Goal: Task Accomplishment & Management: Complete application form

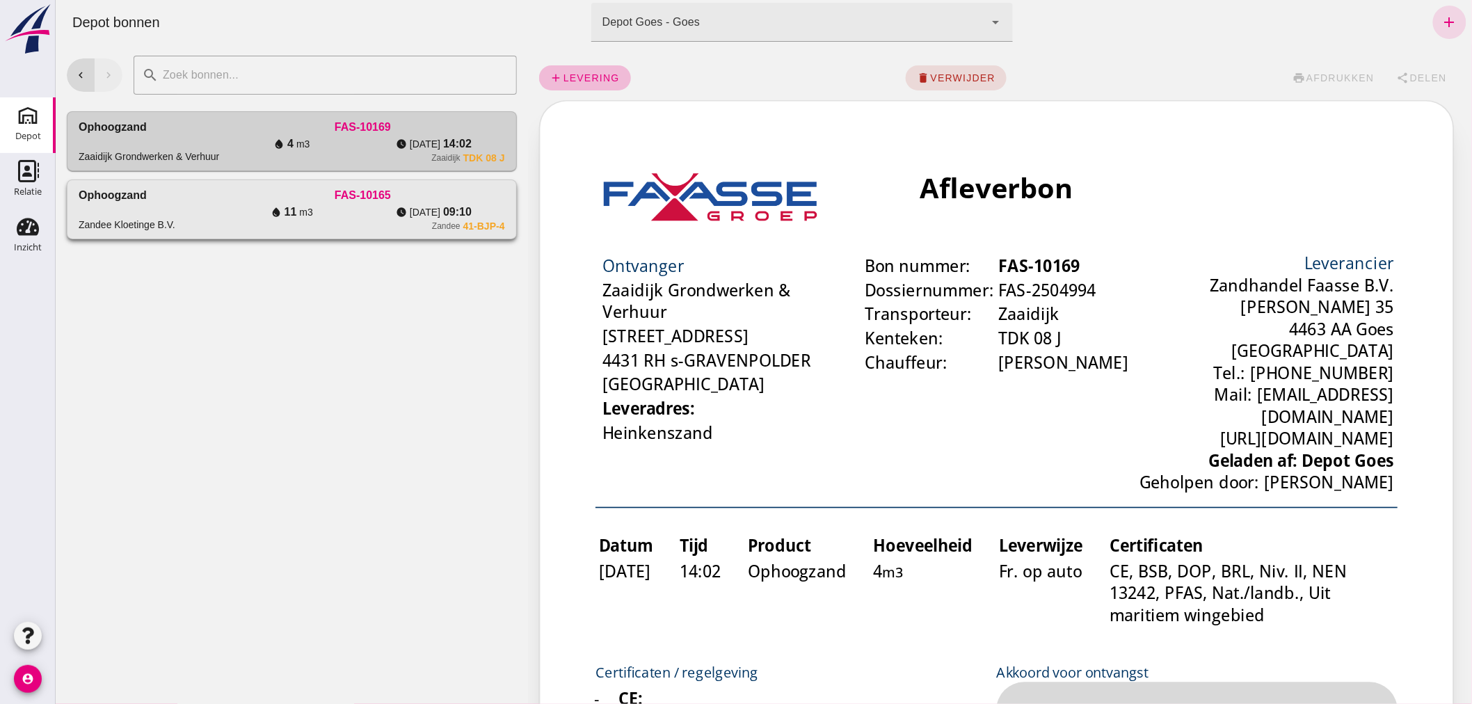
click at [220, 205] on div "water_drop 11 m3" at bounding box center [291, 212] width 142 height 17
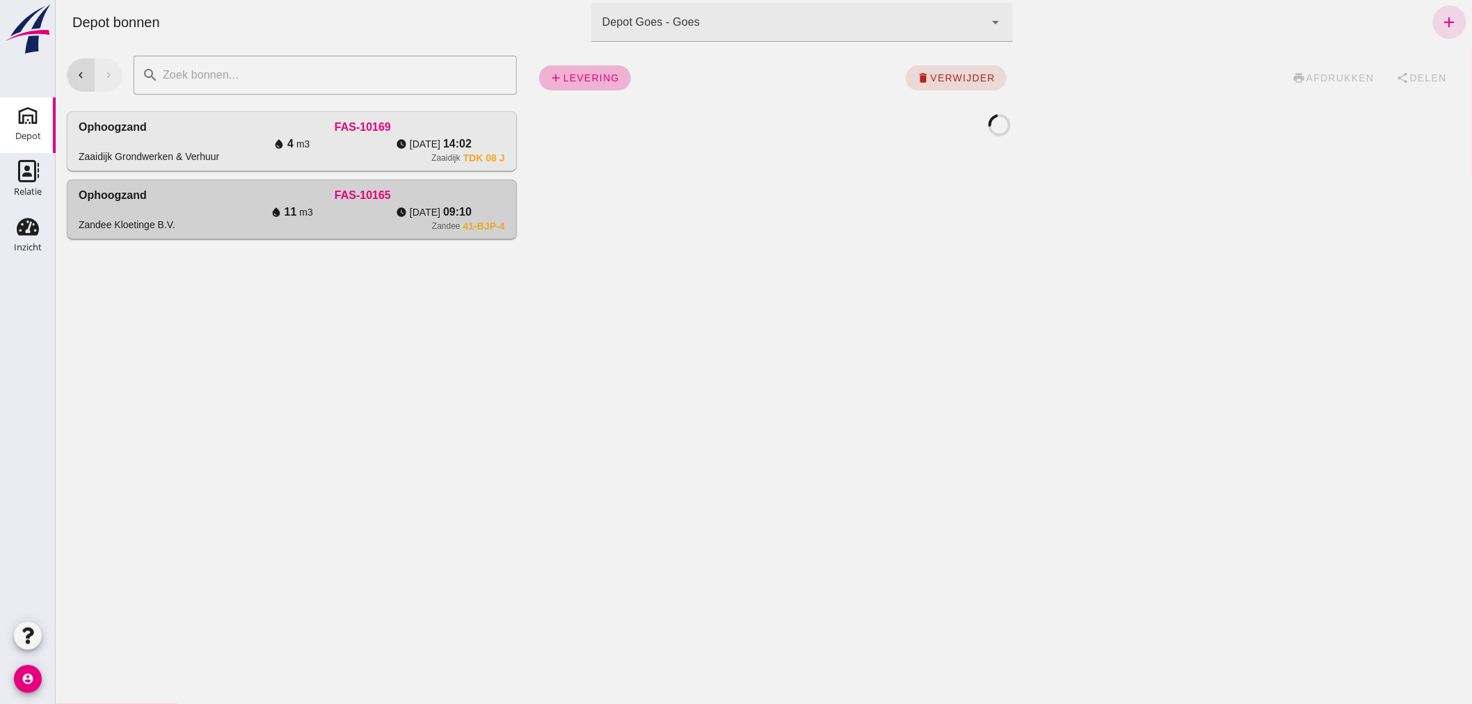
click span "levering"
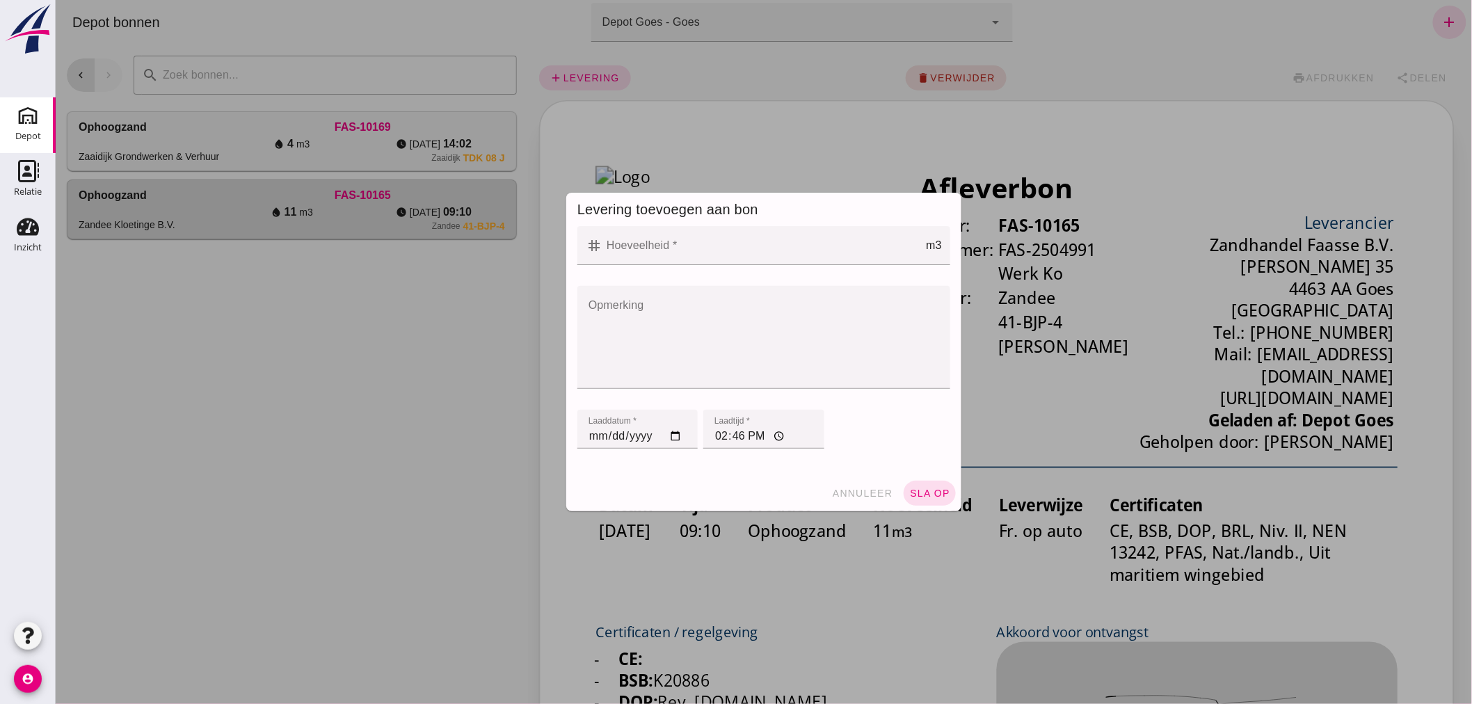
click input "Hoeveelheid *"
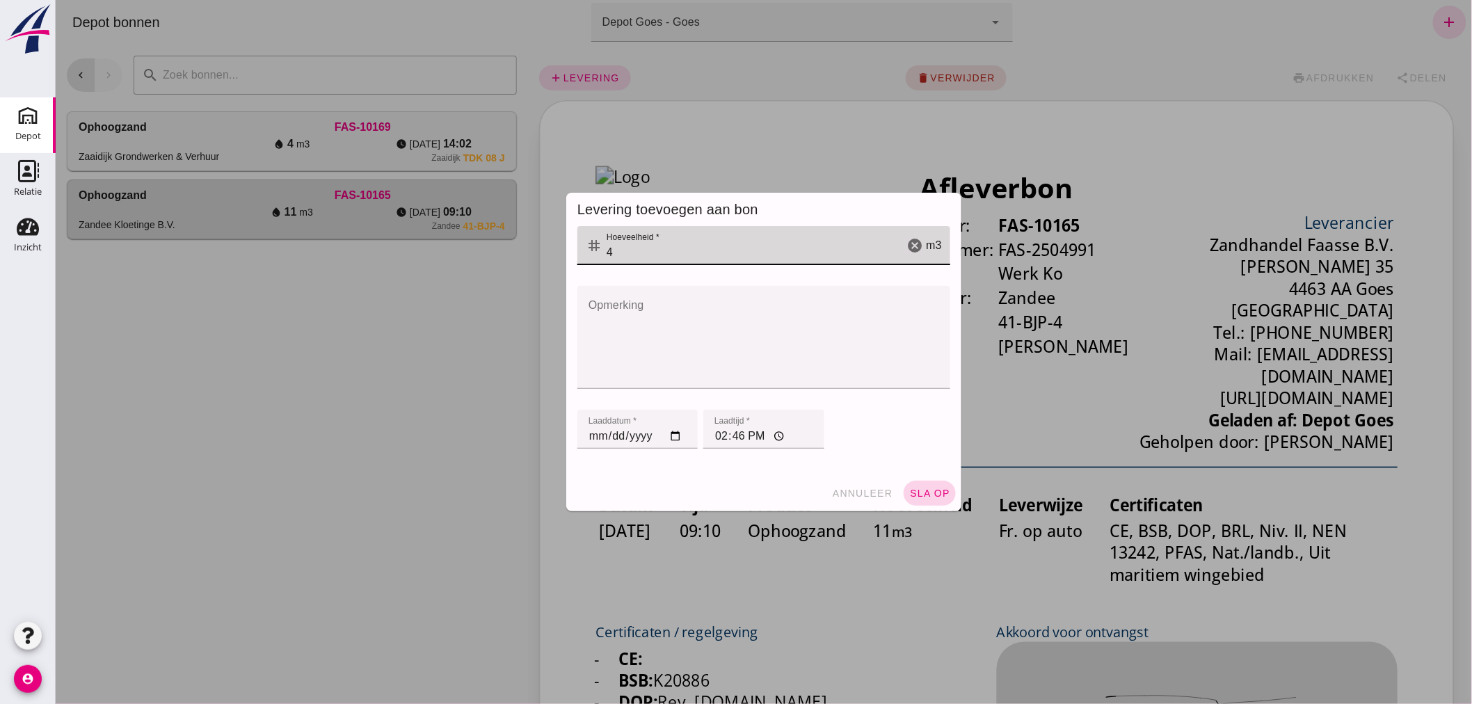
type input "4"
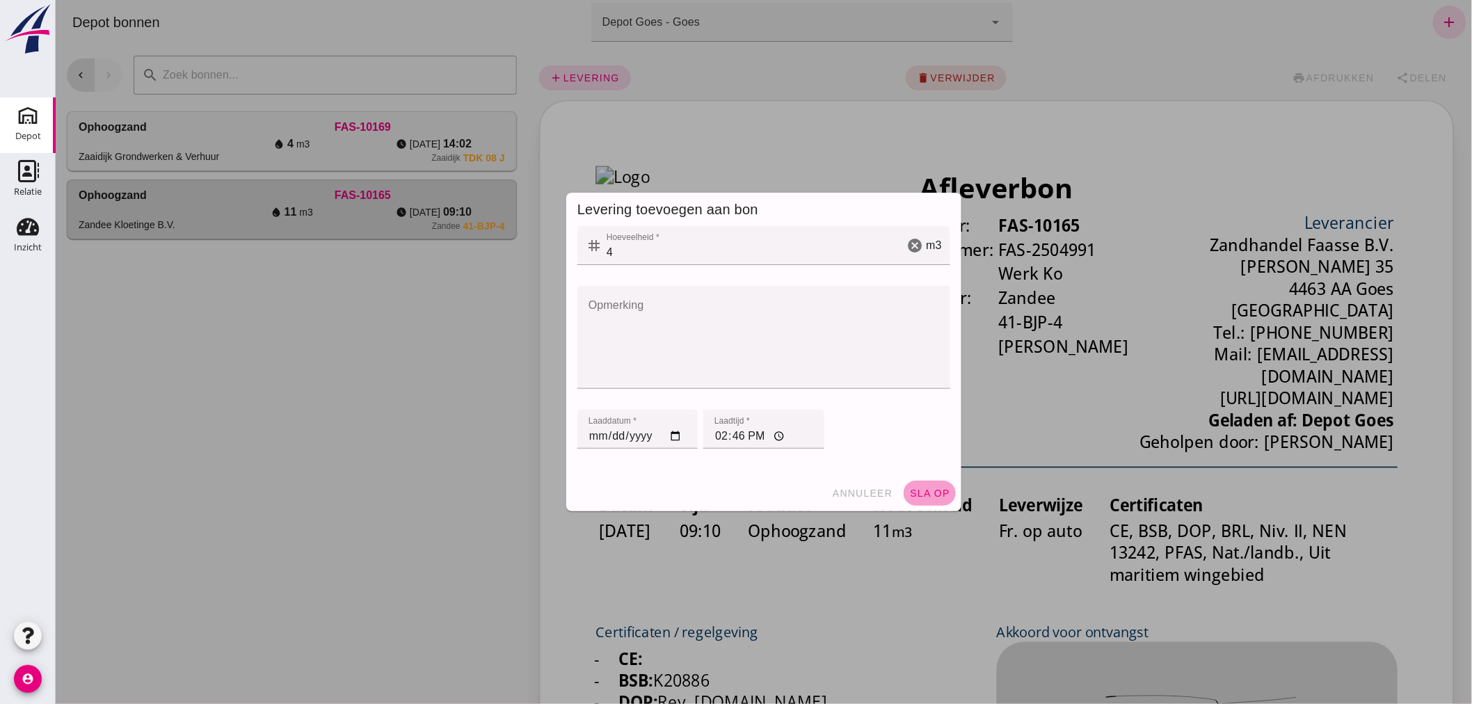
click button "sla op"
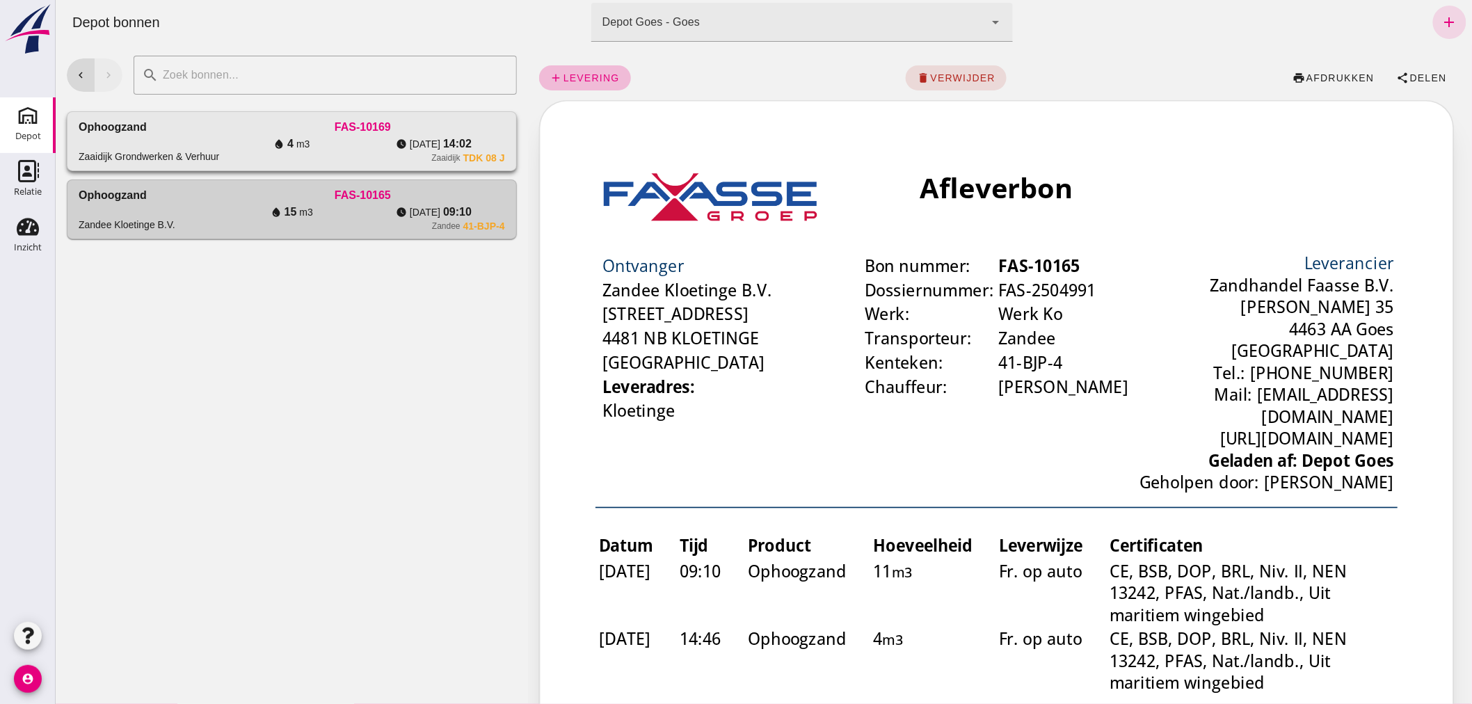
click at [212, 132] on div "Ophoogzand Zaaidijk Grondwerken & Verhuur" at bounding box center [149, 141] width 142 height 45
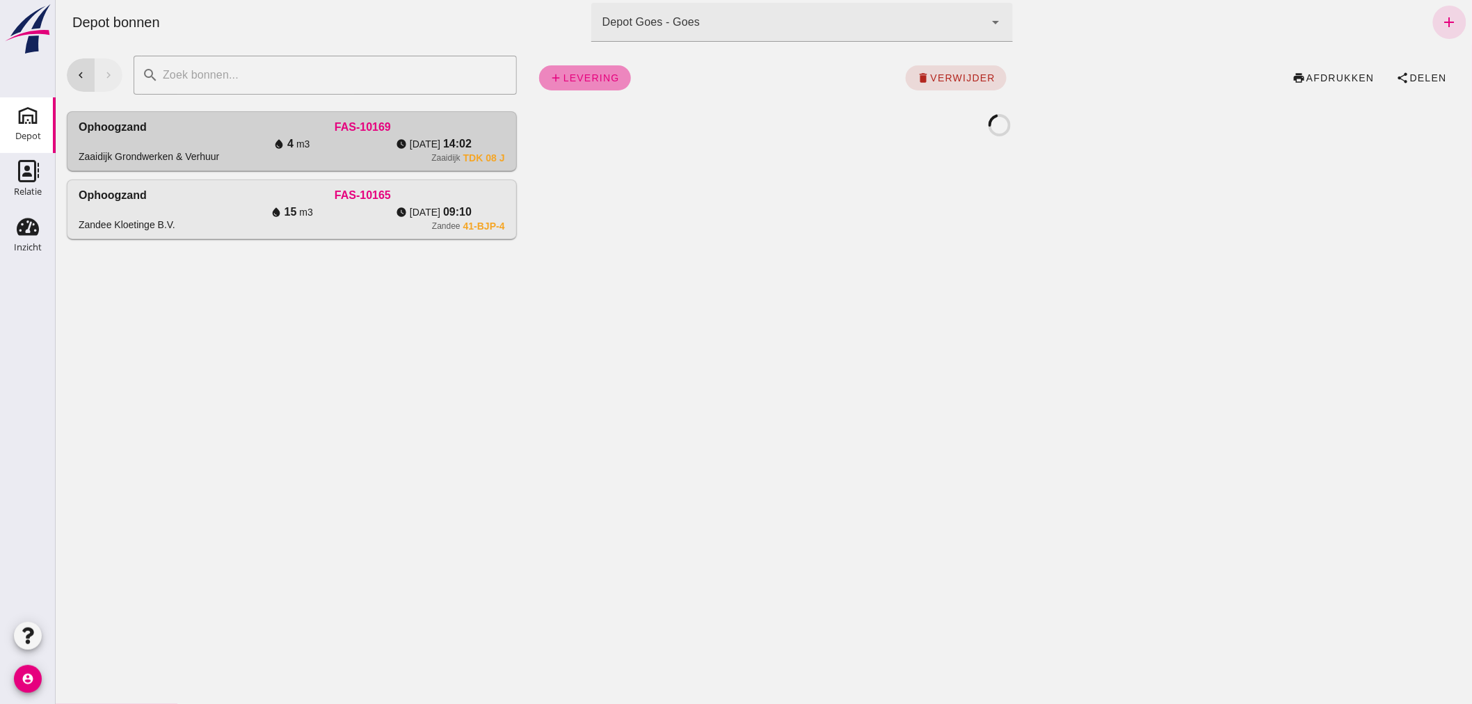
click span "levering"
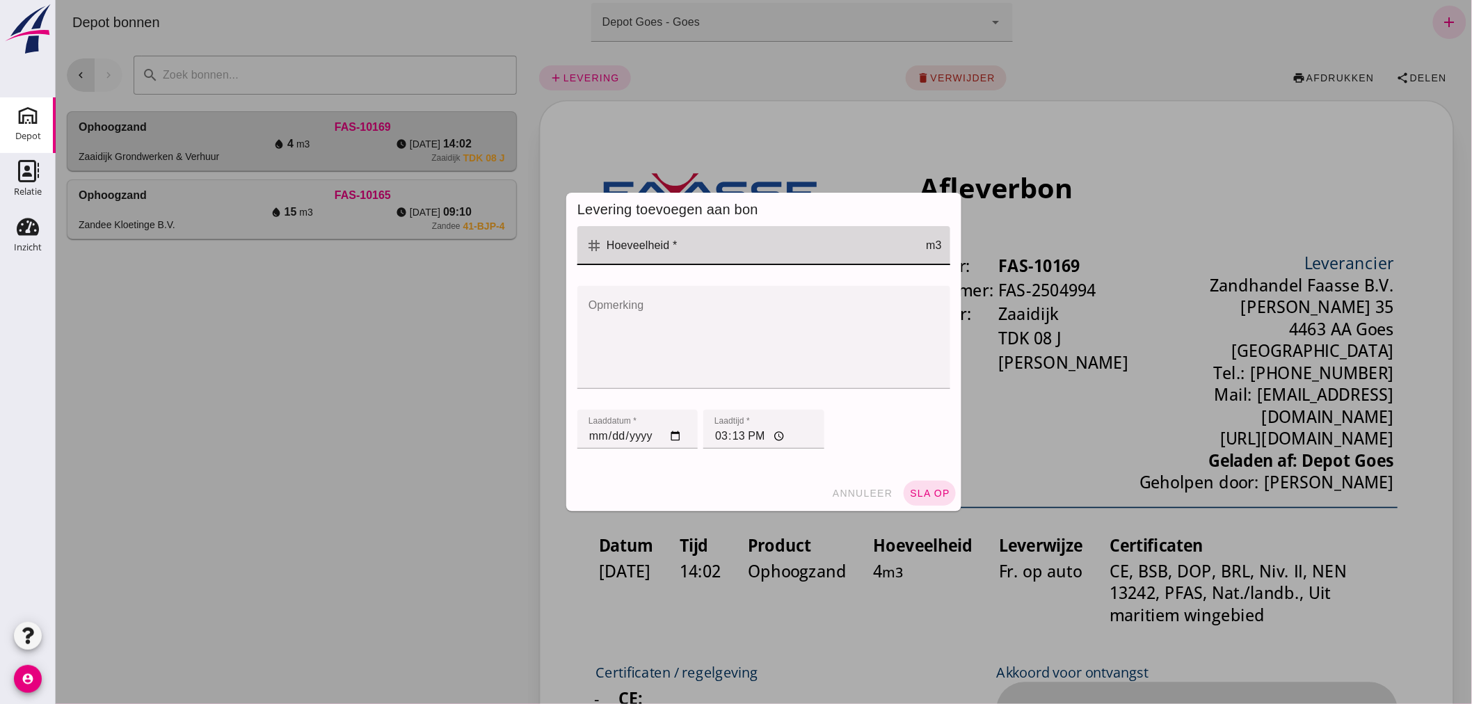
click input "Hoeveelheid *"
type input "4"
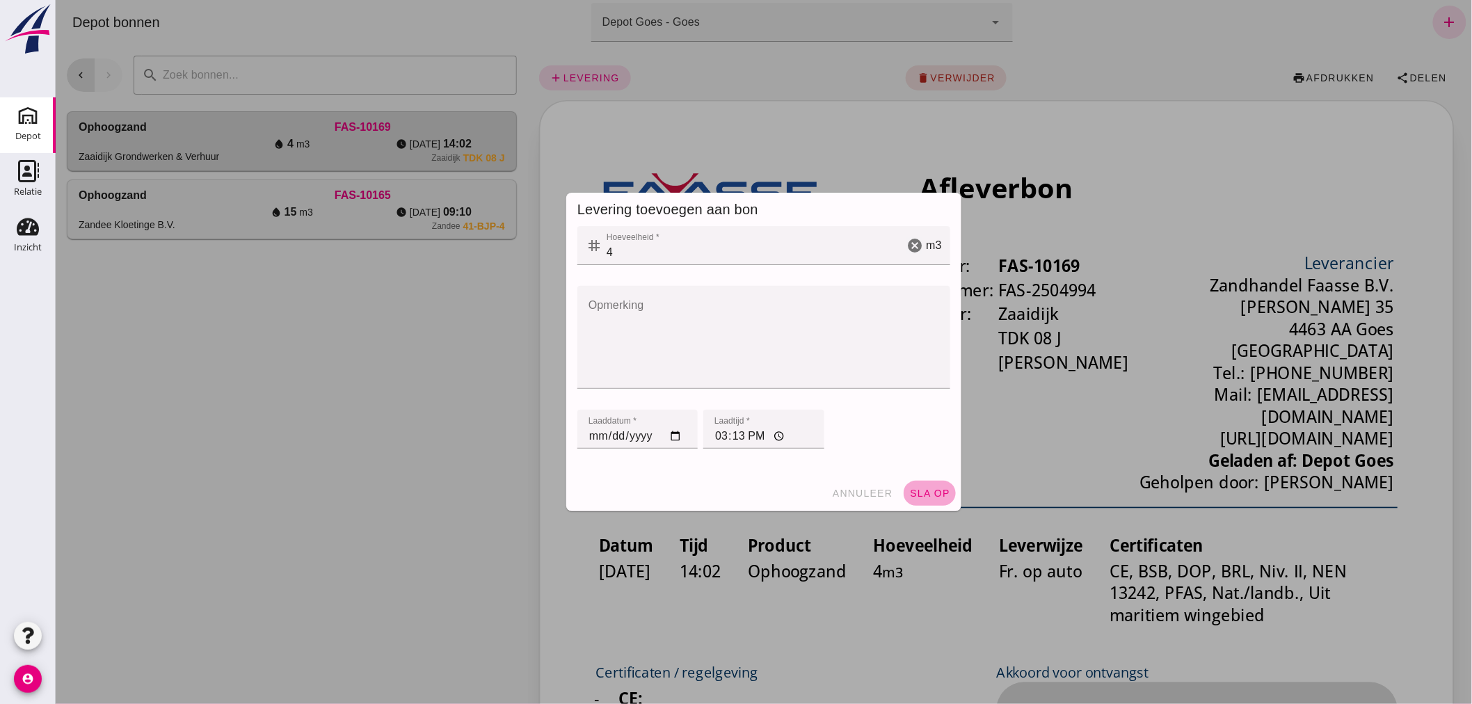
click span "sla op"
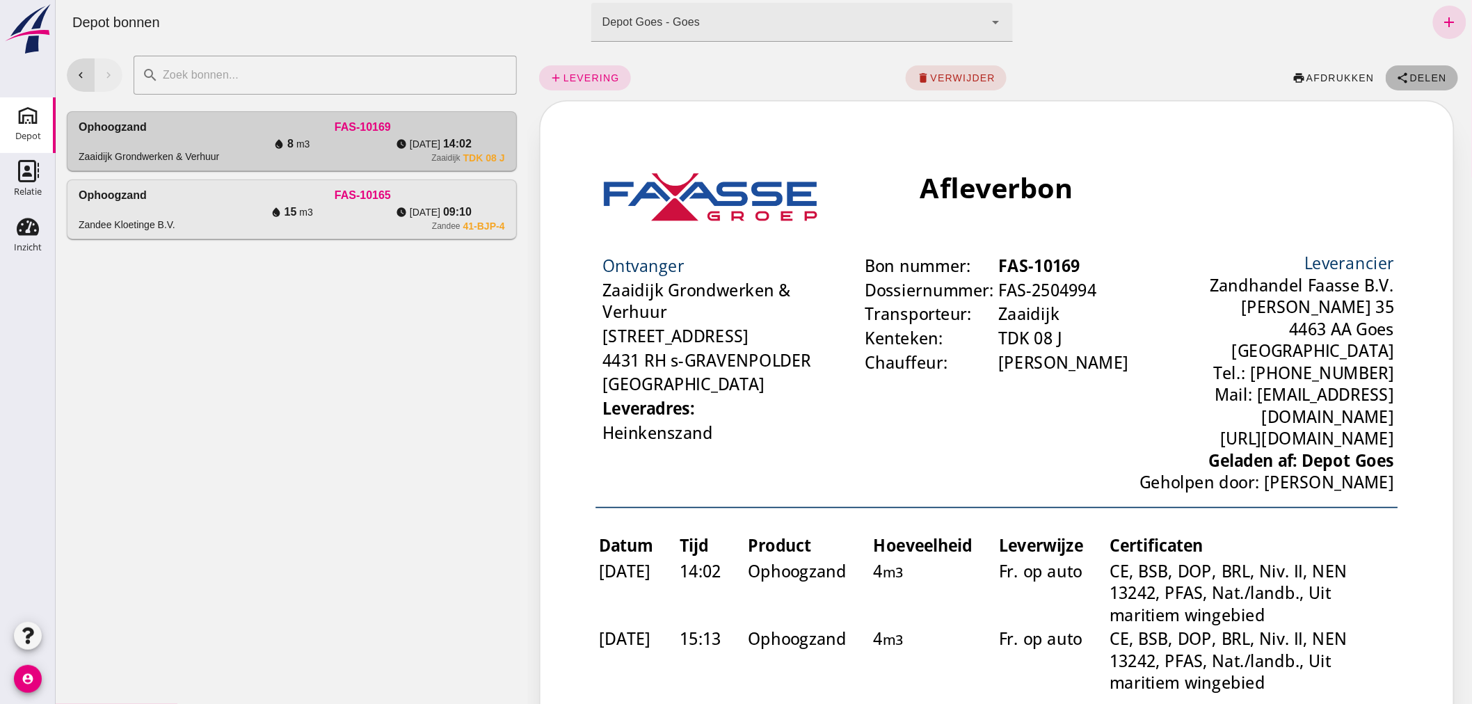
click span "Delen"
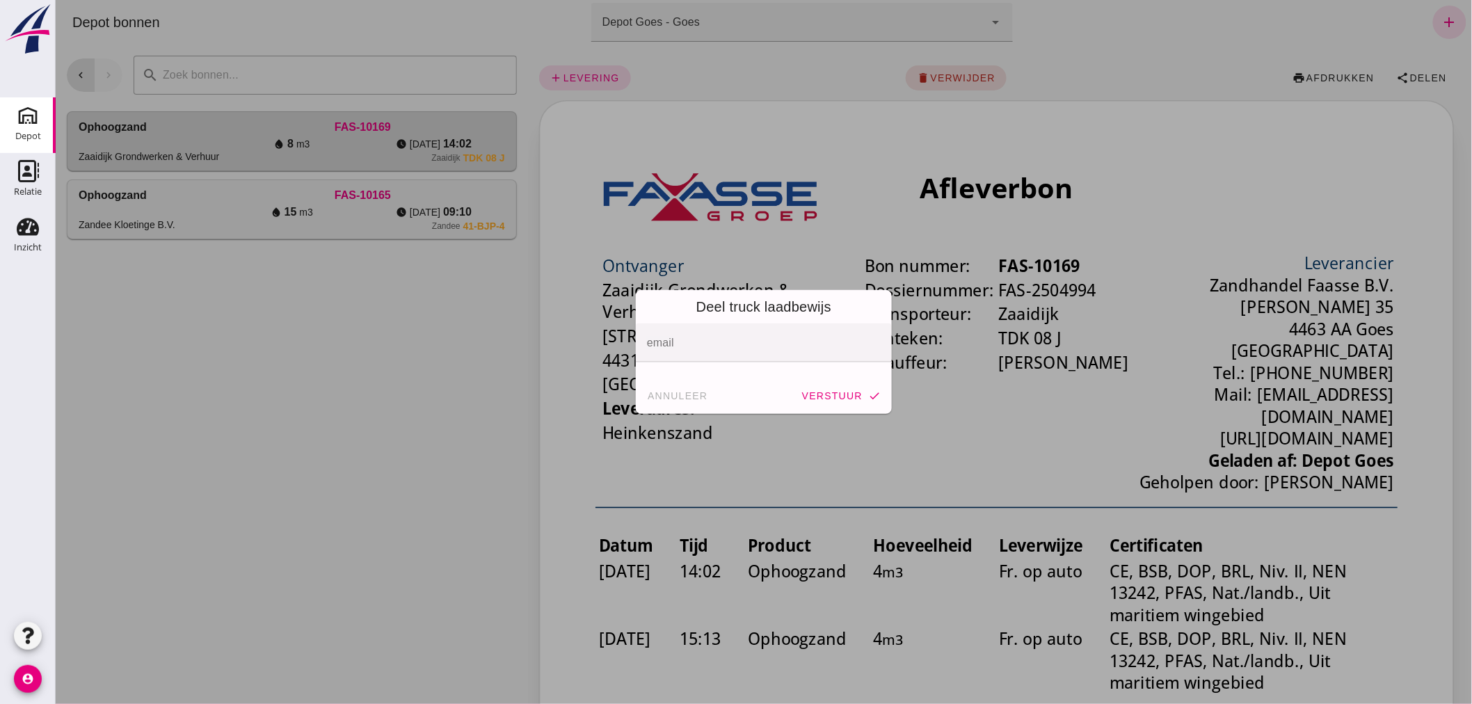
click input "email"
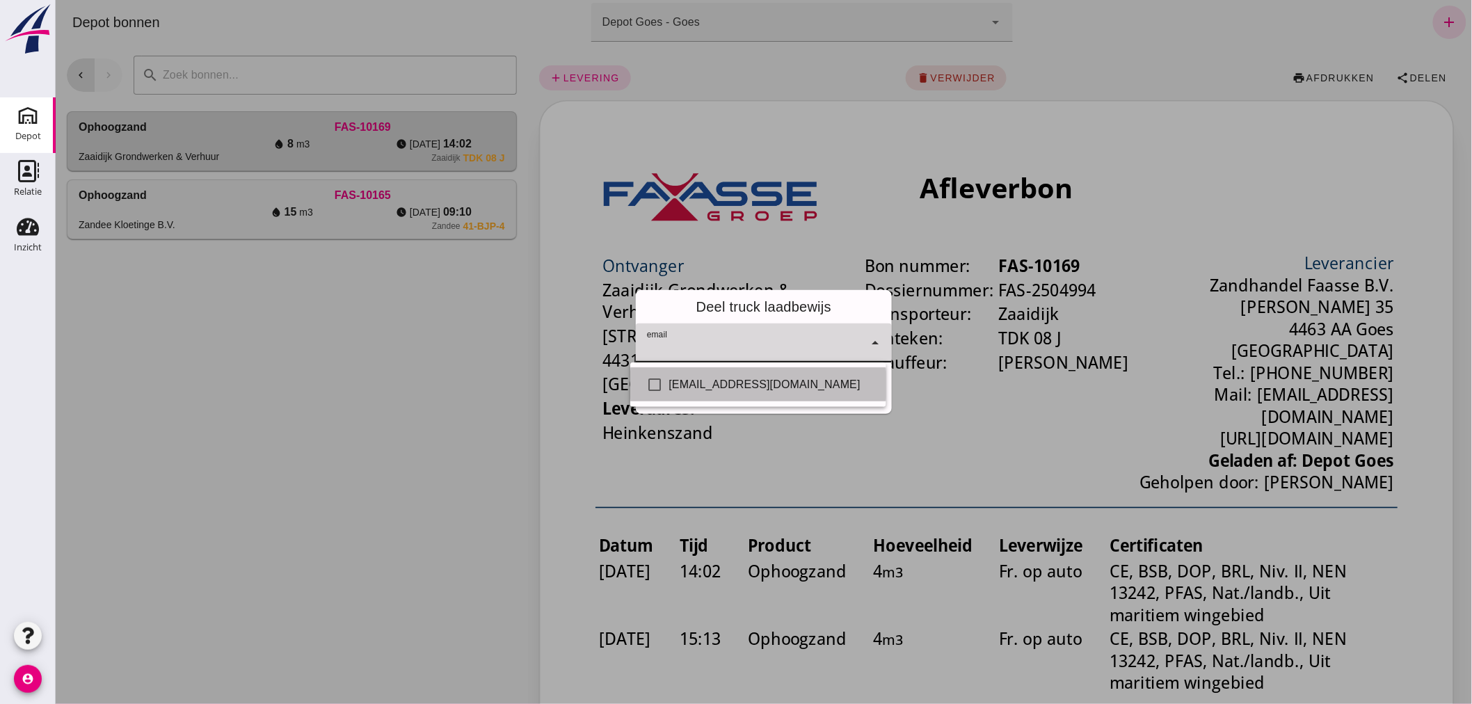
drag, startPoint x: 731, startPoint y: 385, endPoint x: 740, endPoint y: 398, distance: 15.4
click at [732, 385] on div "[EMAIL_ADDRESS][DOMAIN_NAME]" at bounding box center [771, 384] width 206 height 17
checkbox input "true"
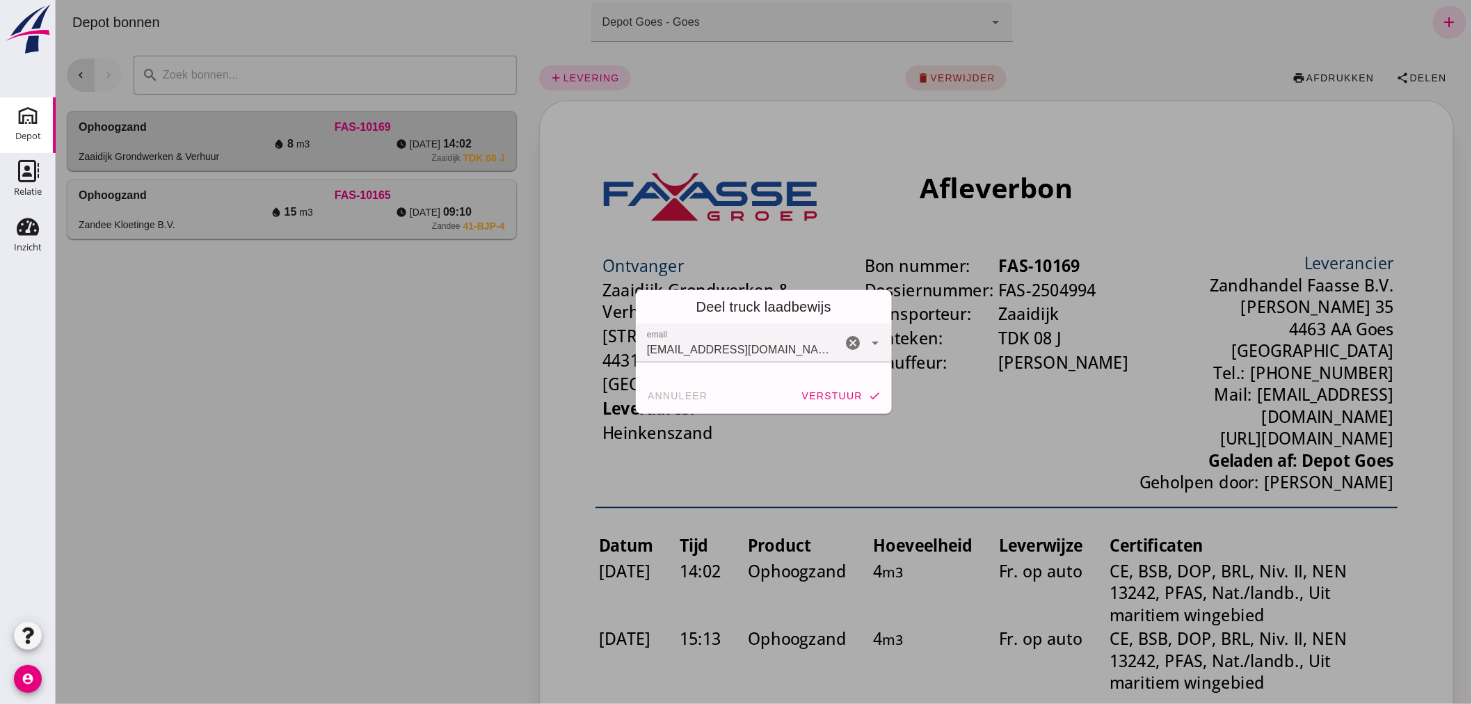
click at [786, 467] on div at bounding box center [763, 352] width 1416 height 704
click button "verstuur check"
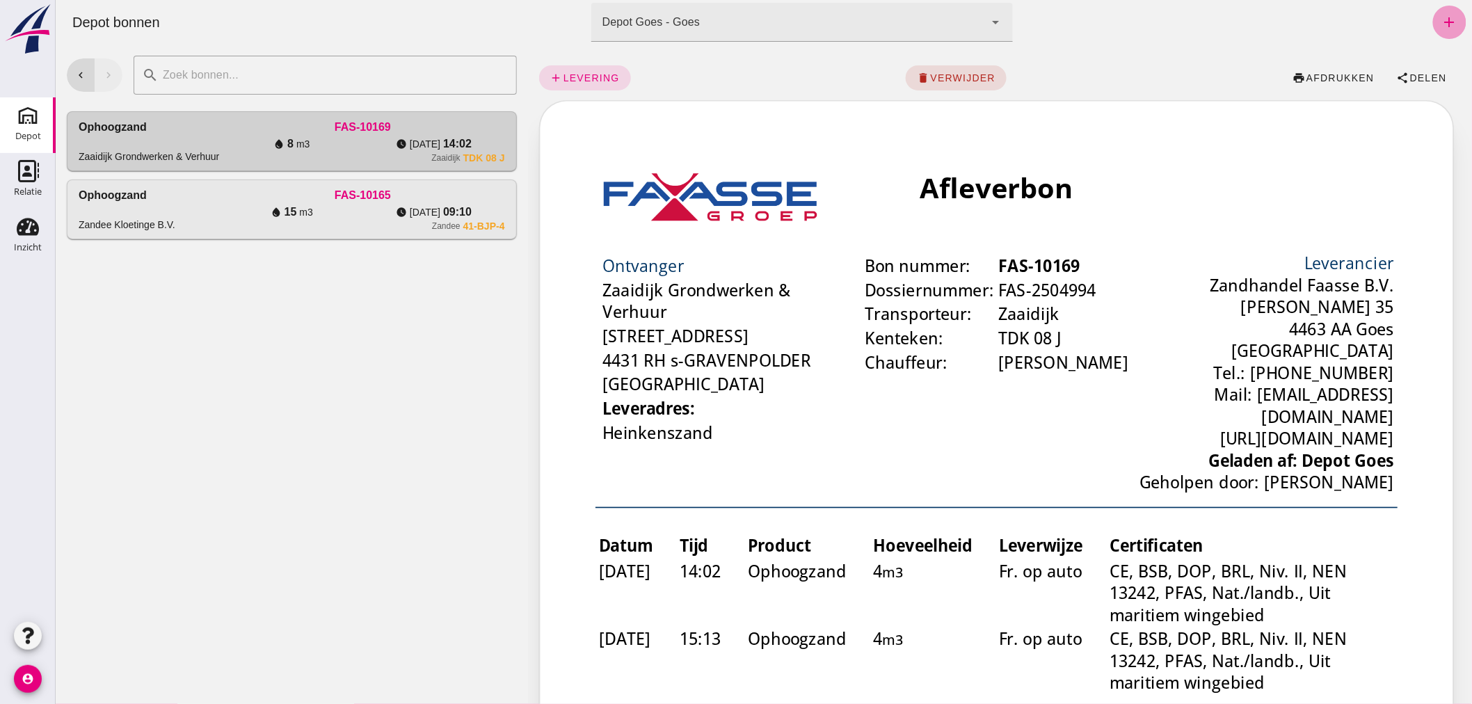
click link "add"
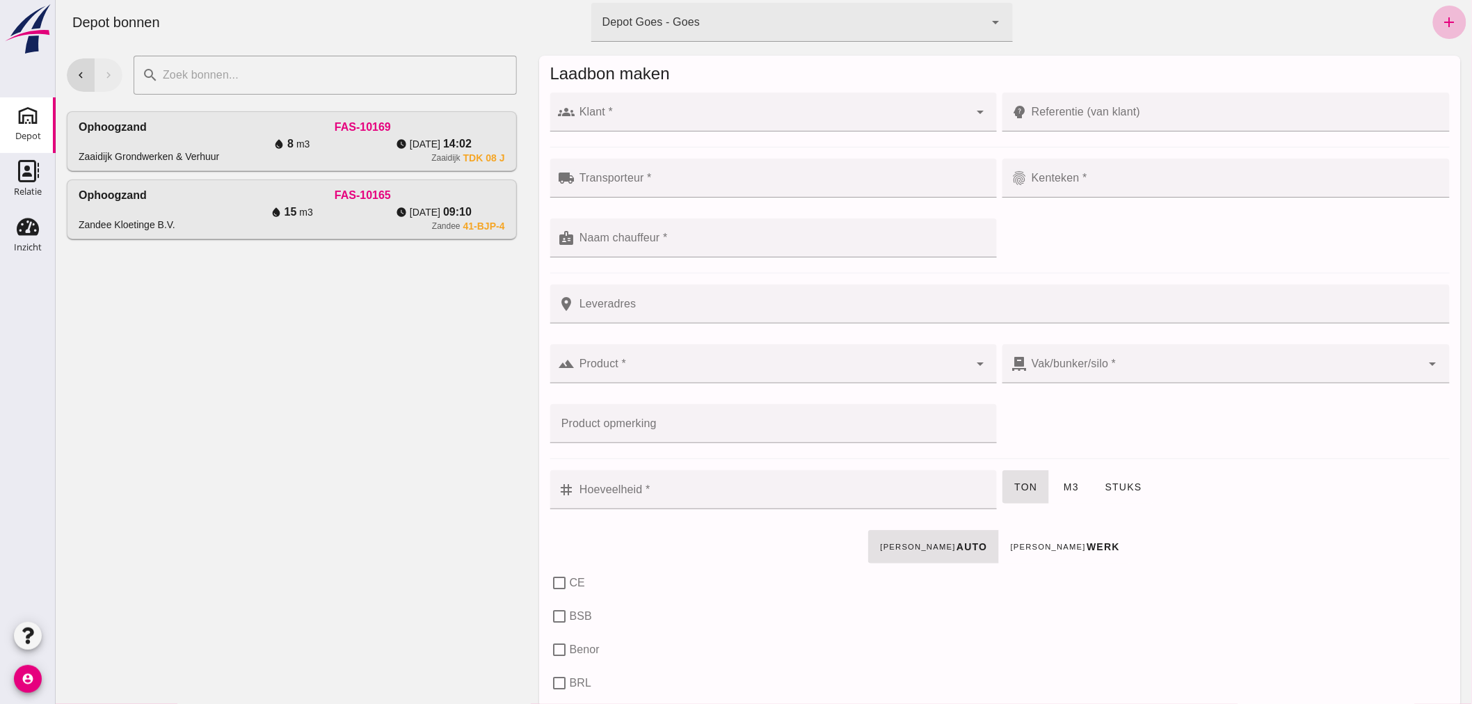
click input "Klant *"
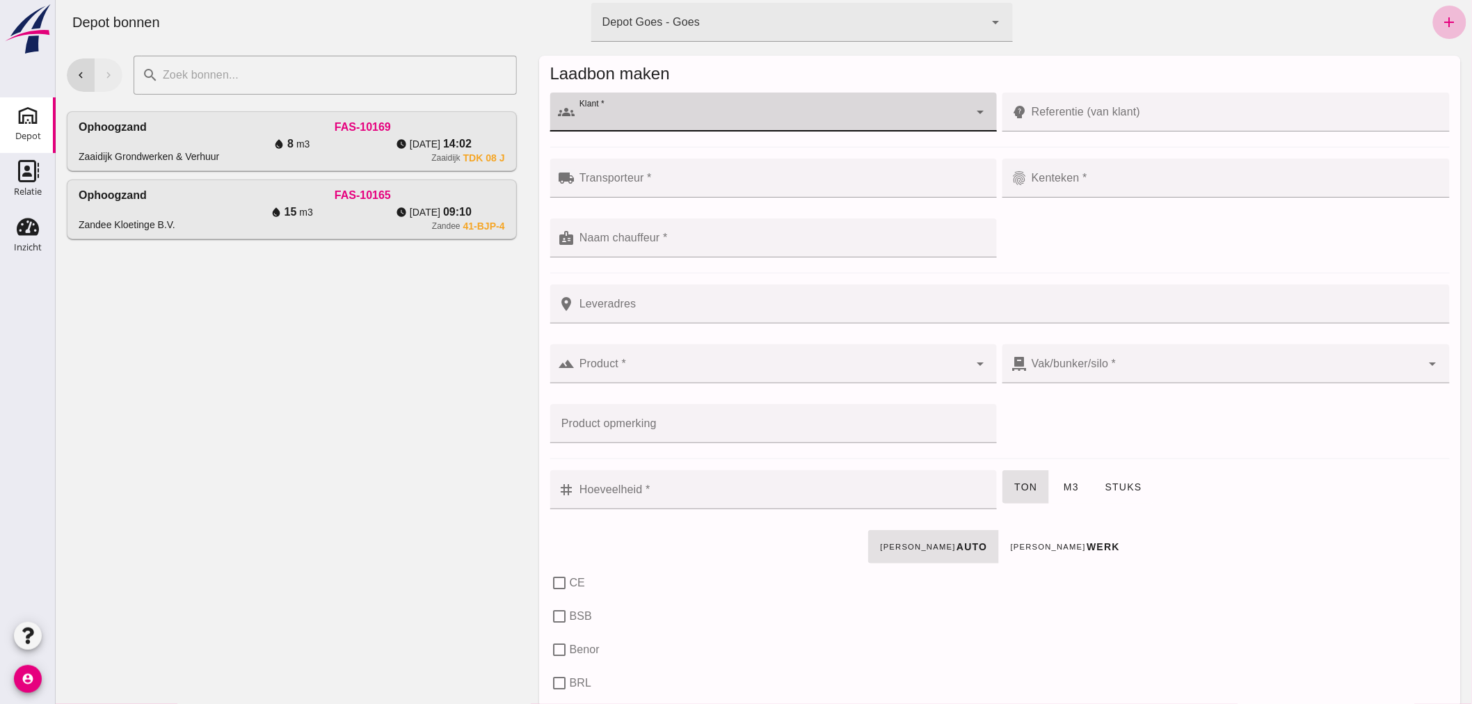
click input "Kenteken *"
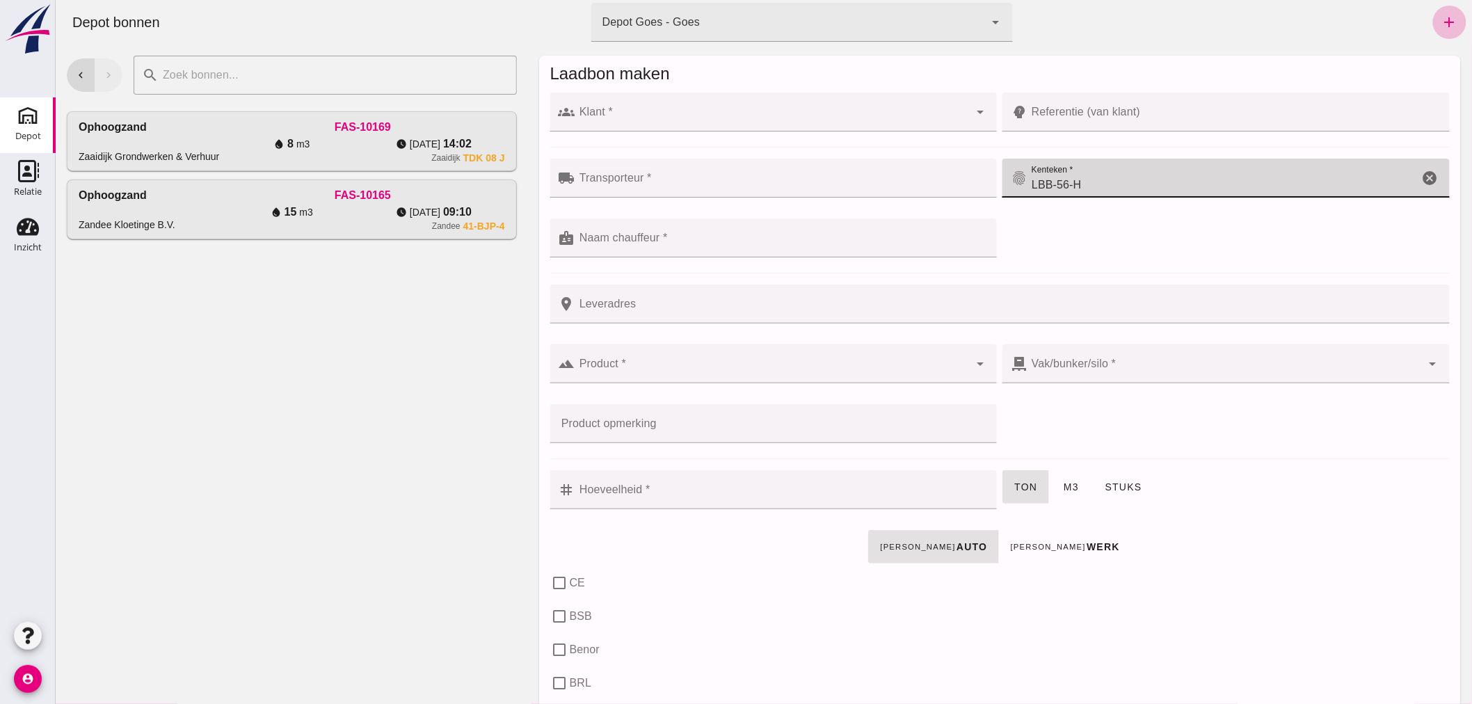
type input "LBB-56-H"
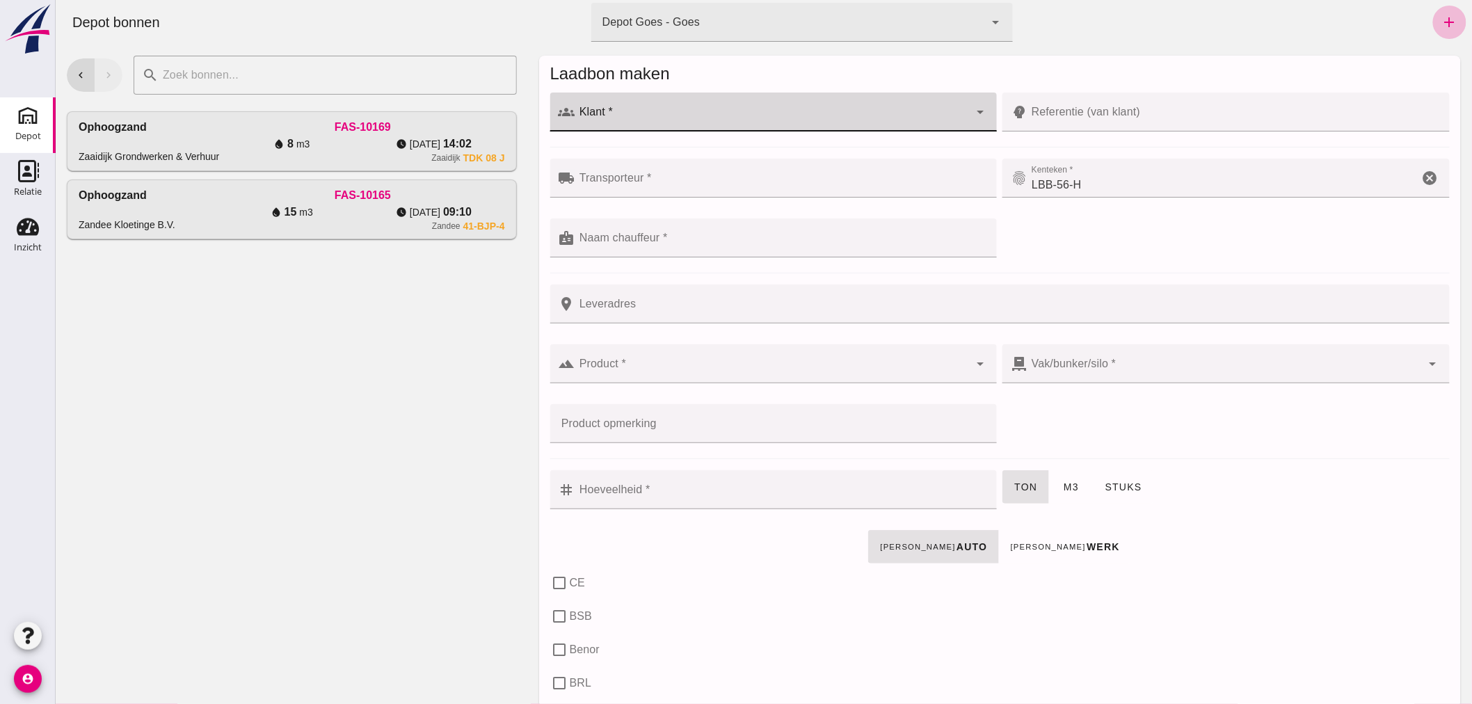
click div
click input "Klant *"
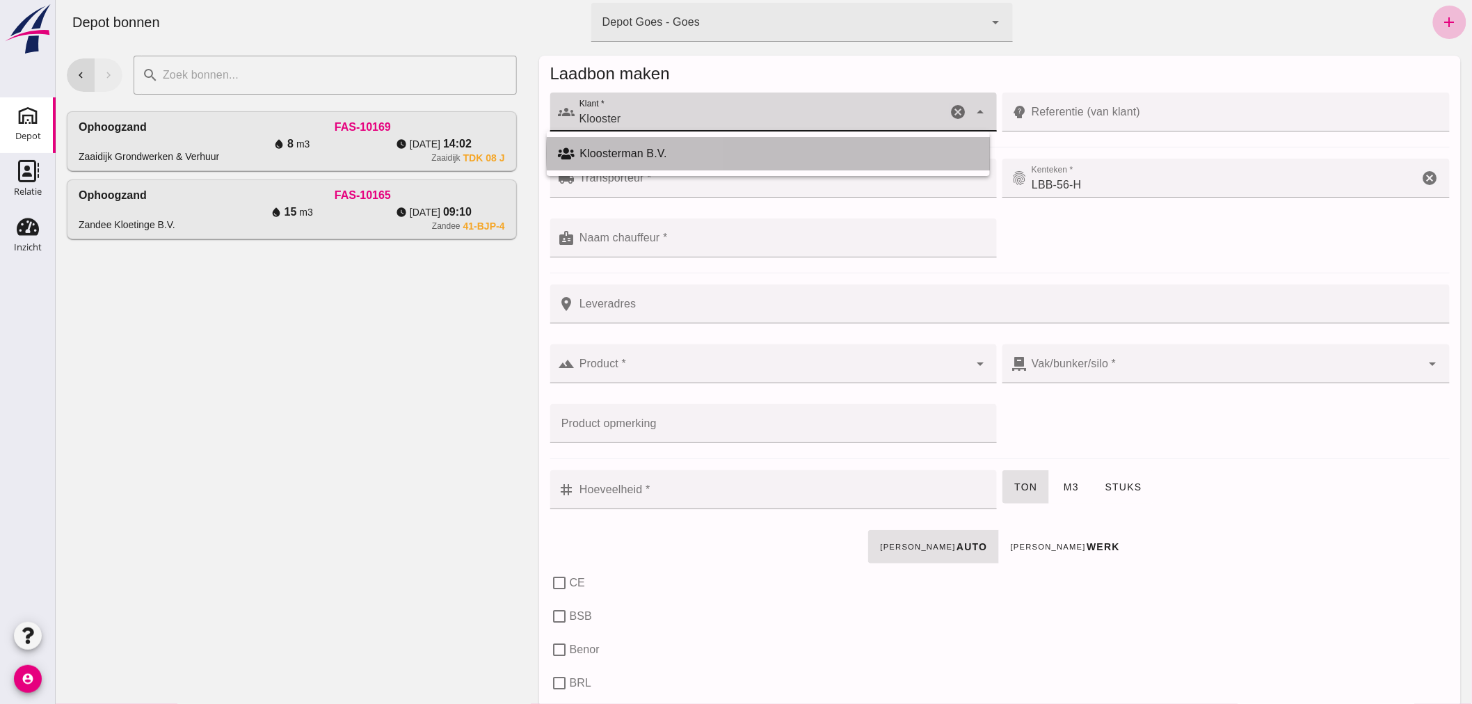
click at [664, 156] on div "Kloosterman B.V." at bounding box center [778, 153] width 399 height 17
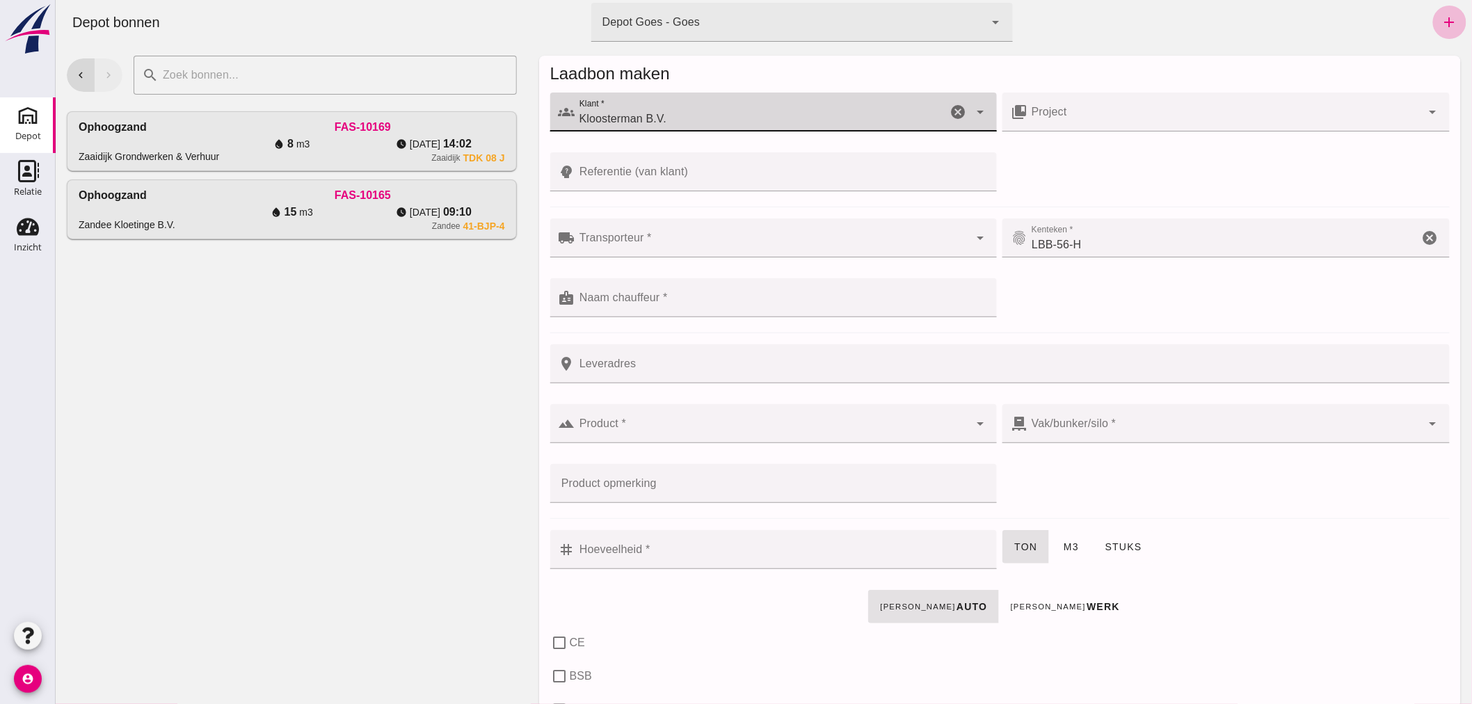
type input "Kloosterman B.V."
click input "Referentie (van klant)"
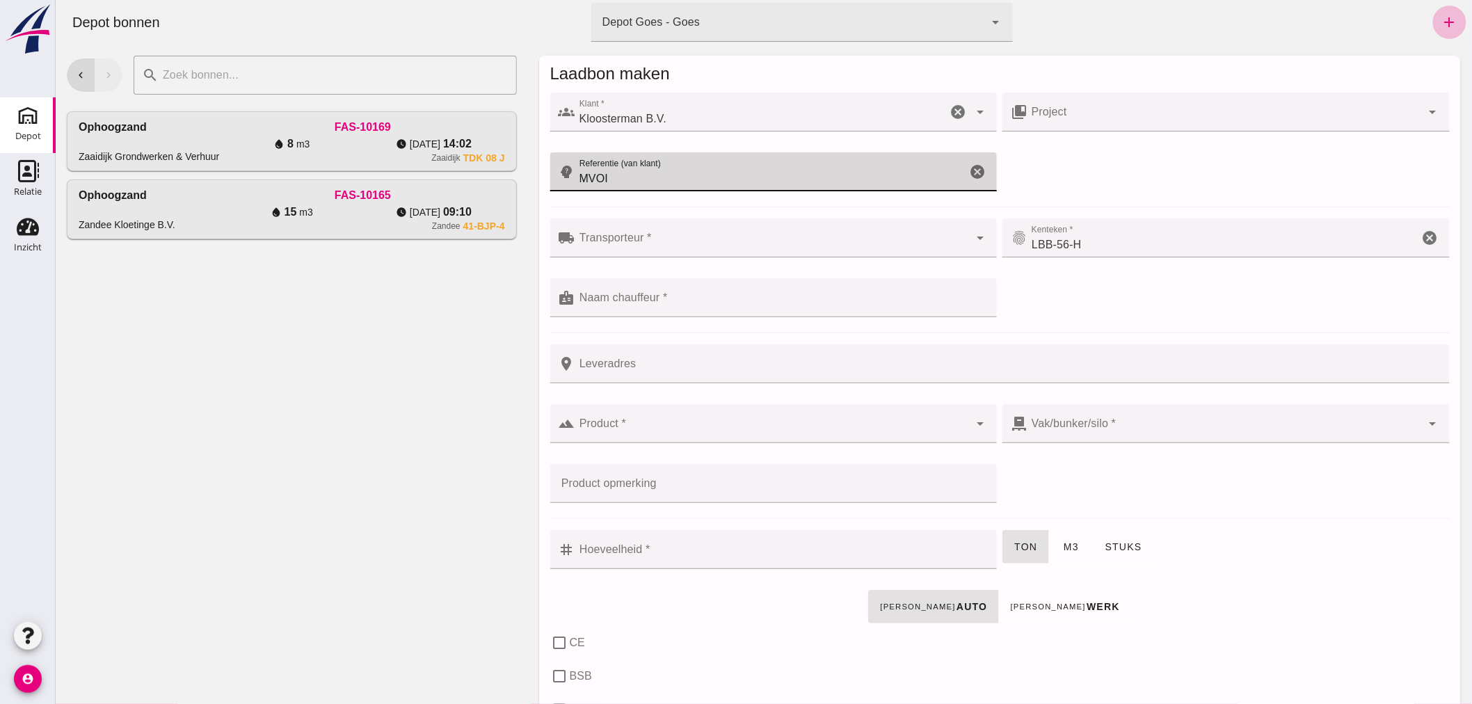
type input "MVOI"
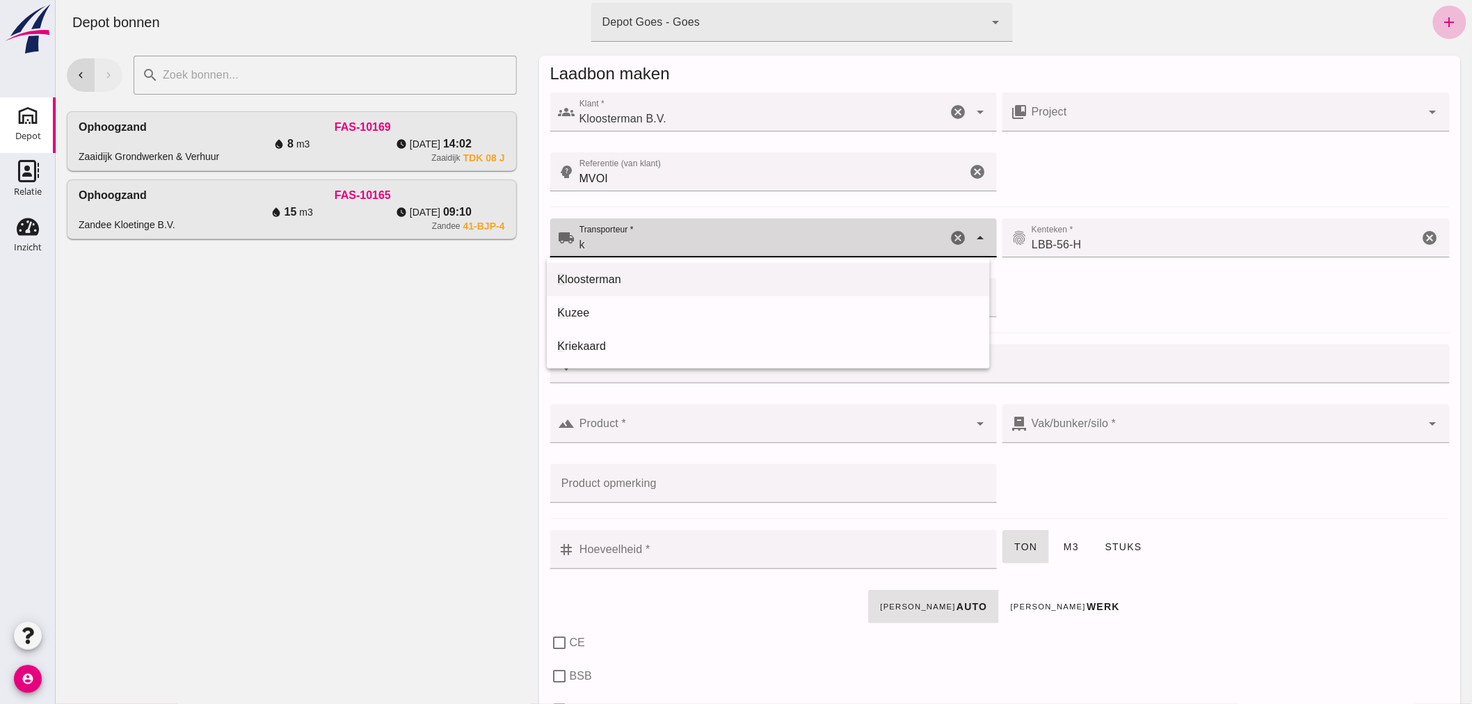
click span "loosterman"
type input "Kloosterman"
click input "Naam chauffeur *"
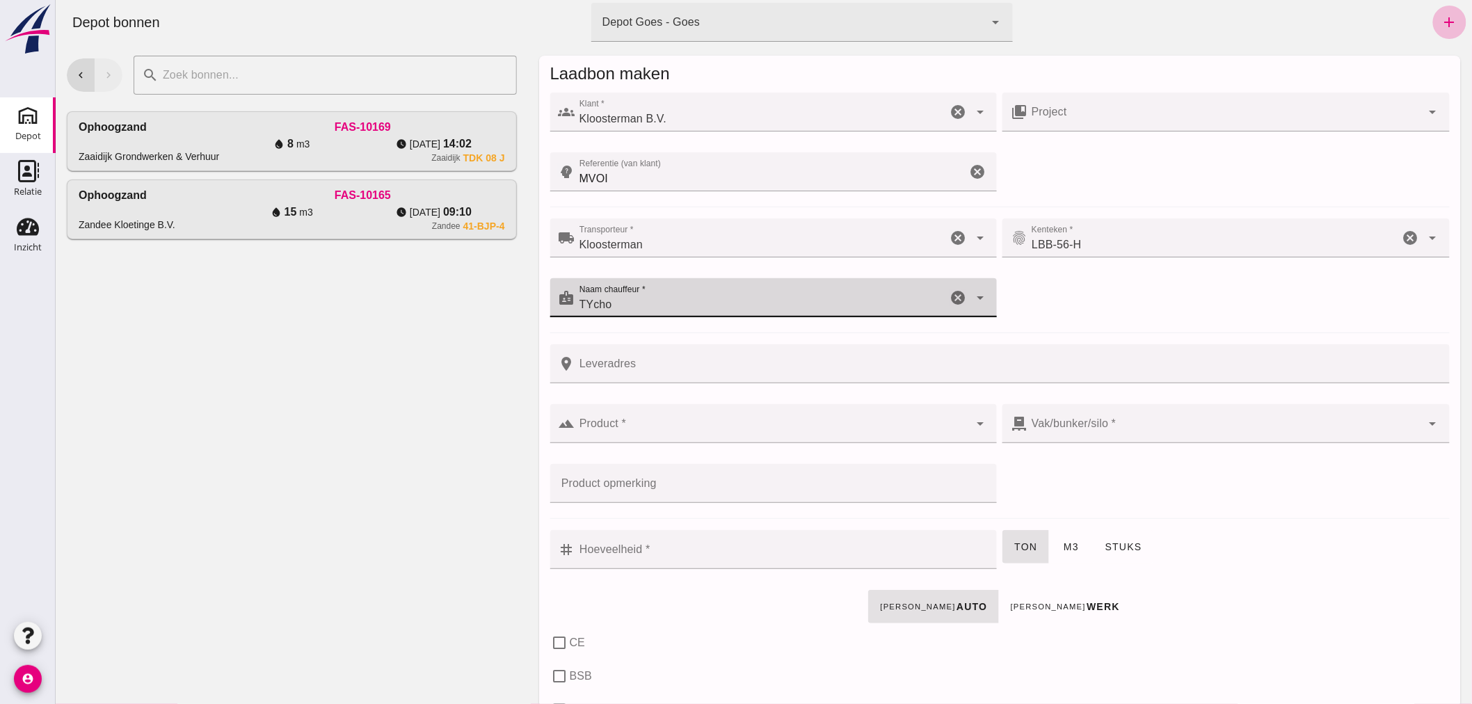
type input "TYcho"
click input "Leveradres"
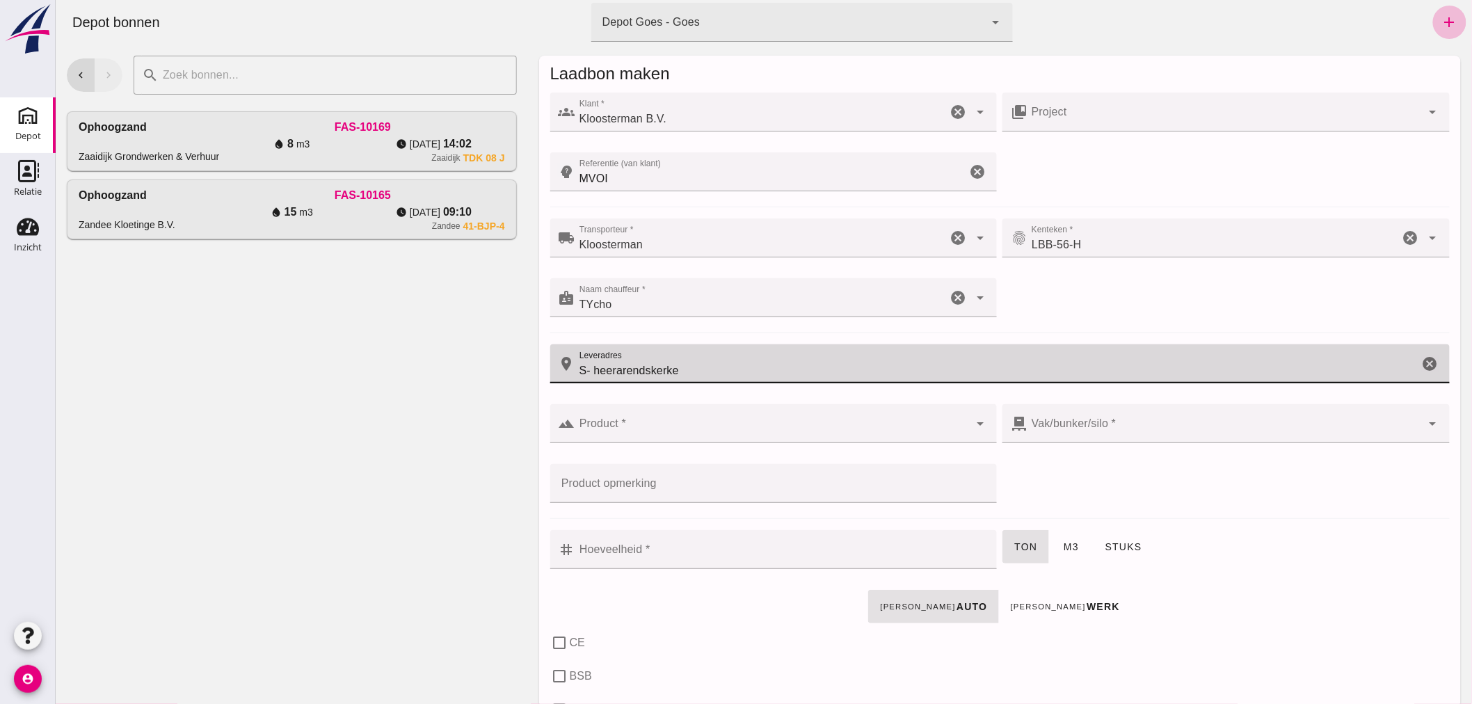
type input "S- heerarendskerke"
click input "Product *"
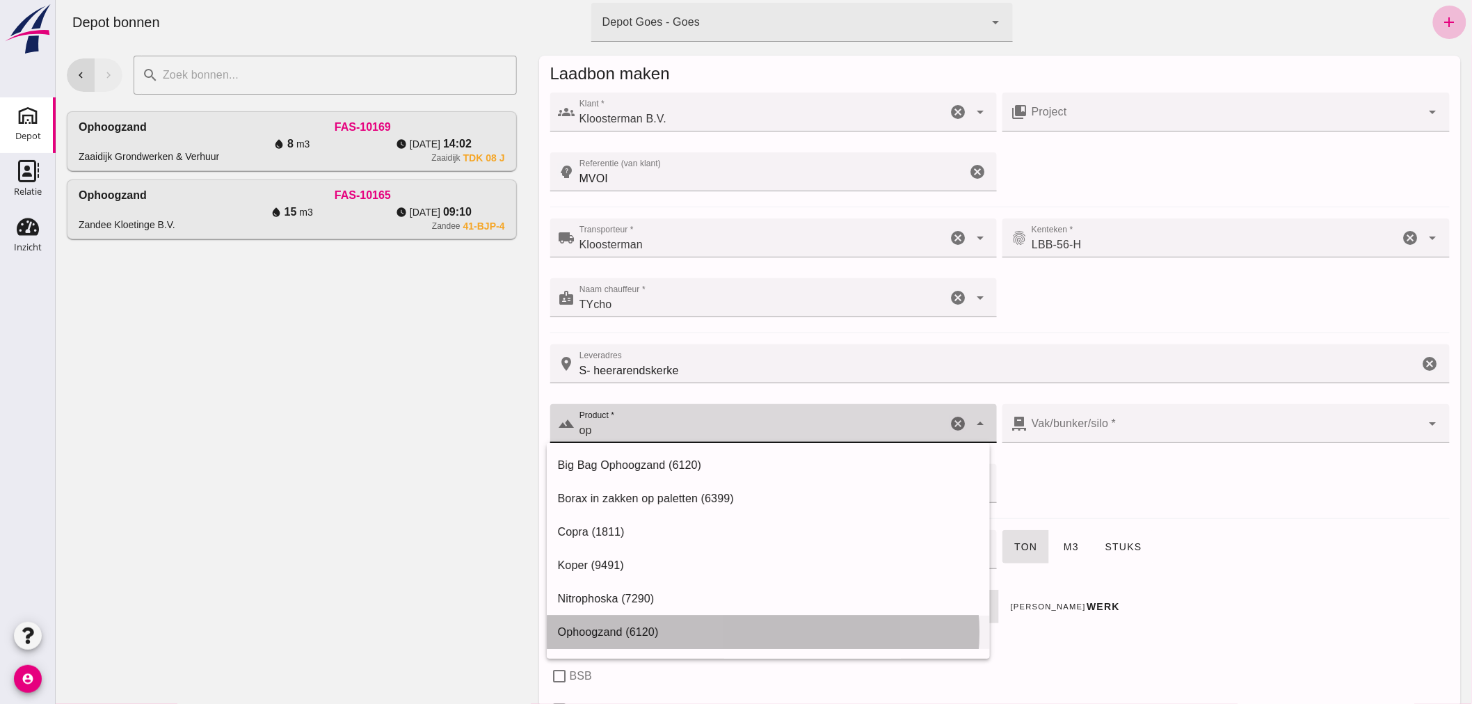
click at [621, 629] on div "Ophoogzand (6120)" at bounding box center [767, 632] width 421 height 17
type input "Ophoogzand (6120)"
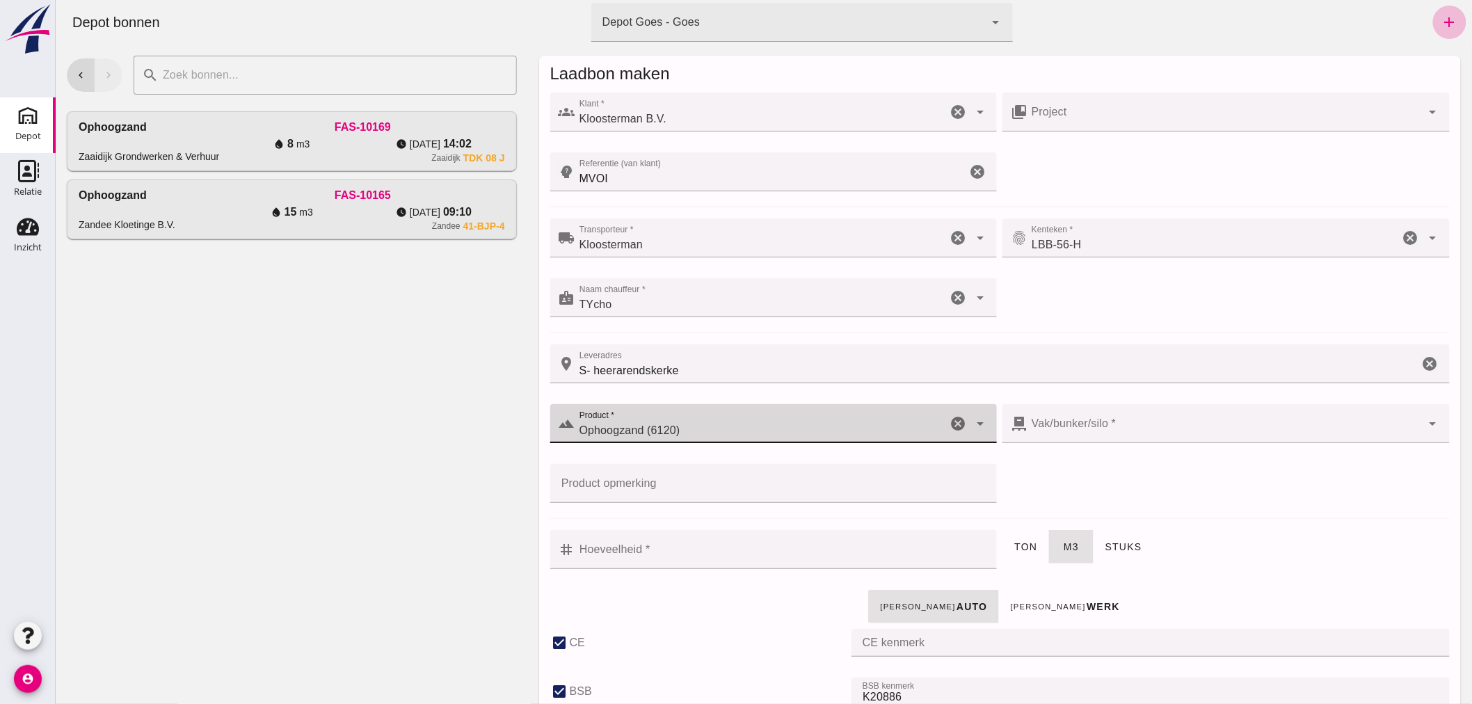
checkbox input "true"
type input "40"
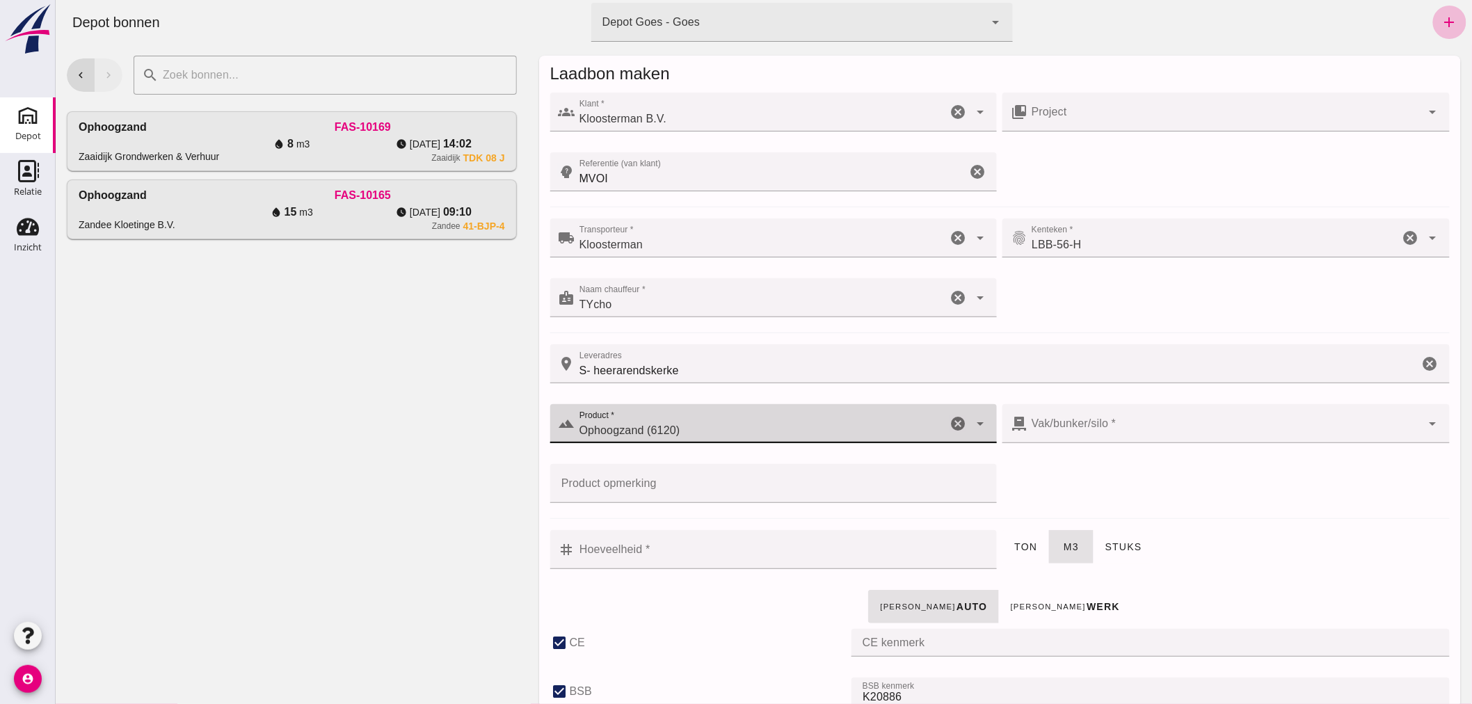
checkbox input "true"
type input "Ophoogzand (6120)"
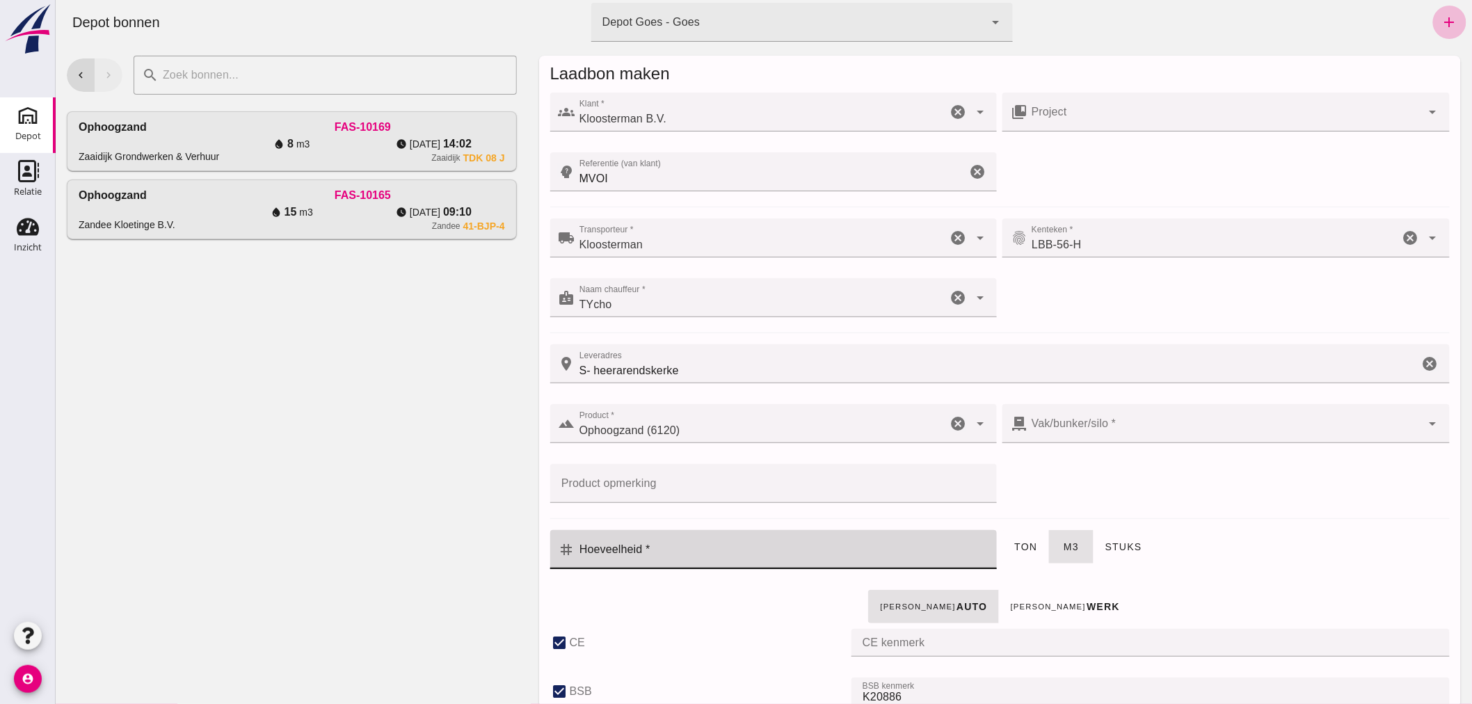
click input "Hoeveelheid *"
type input "7"
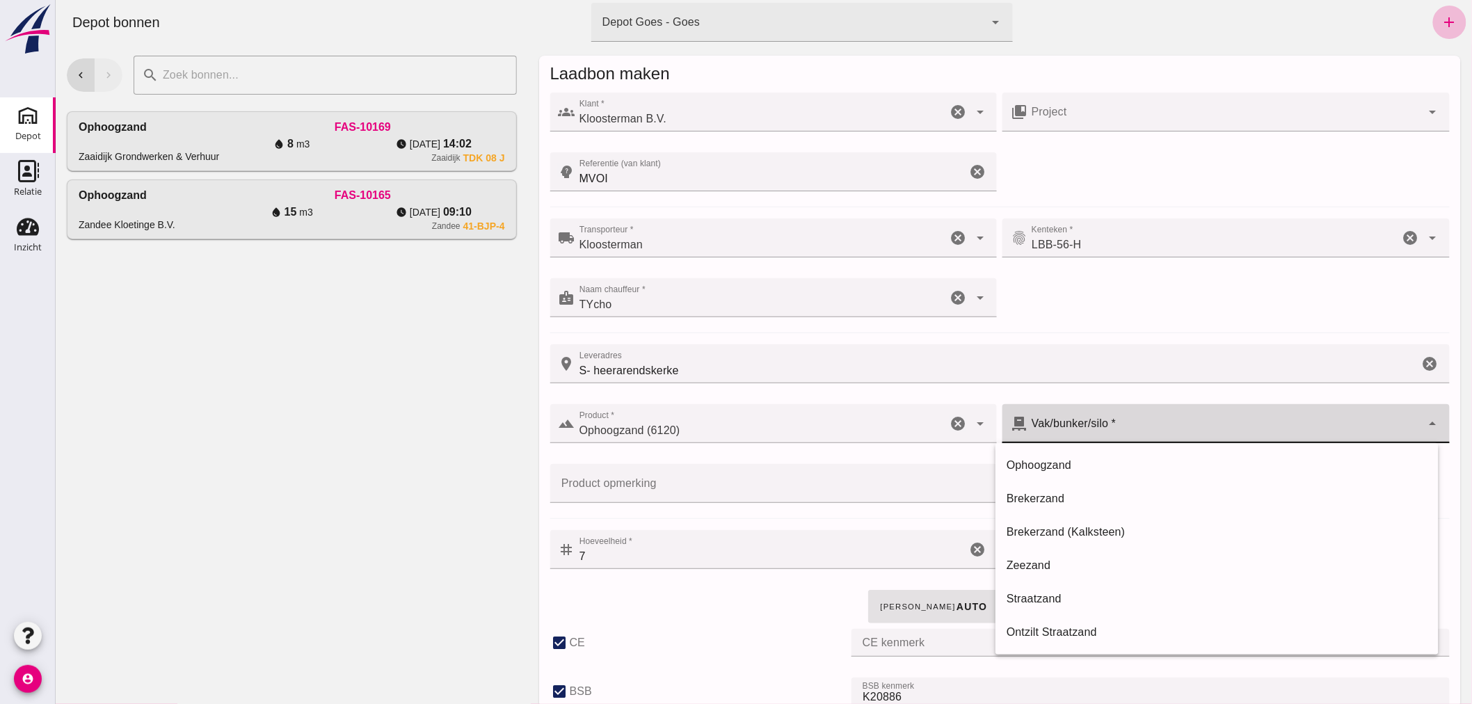
click icon "arrow_drop_down"
click at [1116, 457] on div "Ophoogzand" at bounding box center [1216, 465] width 421 height 17
type input "38"
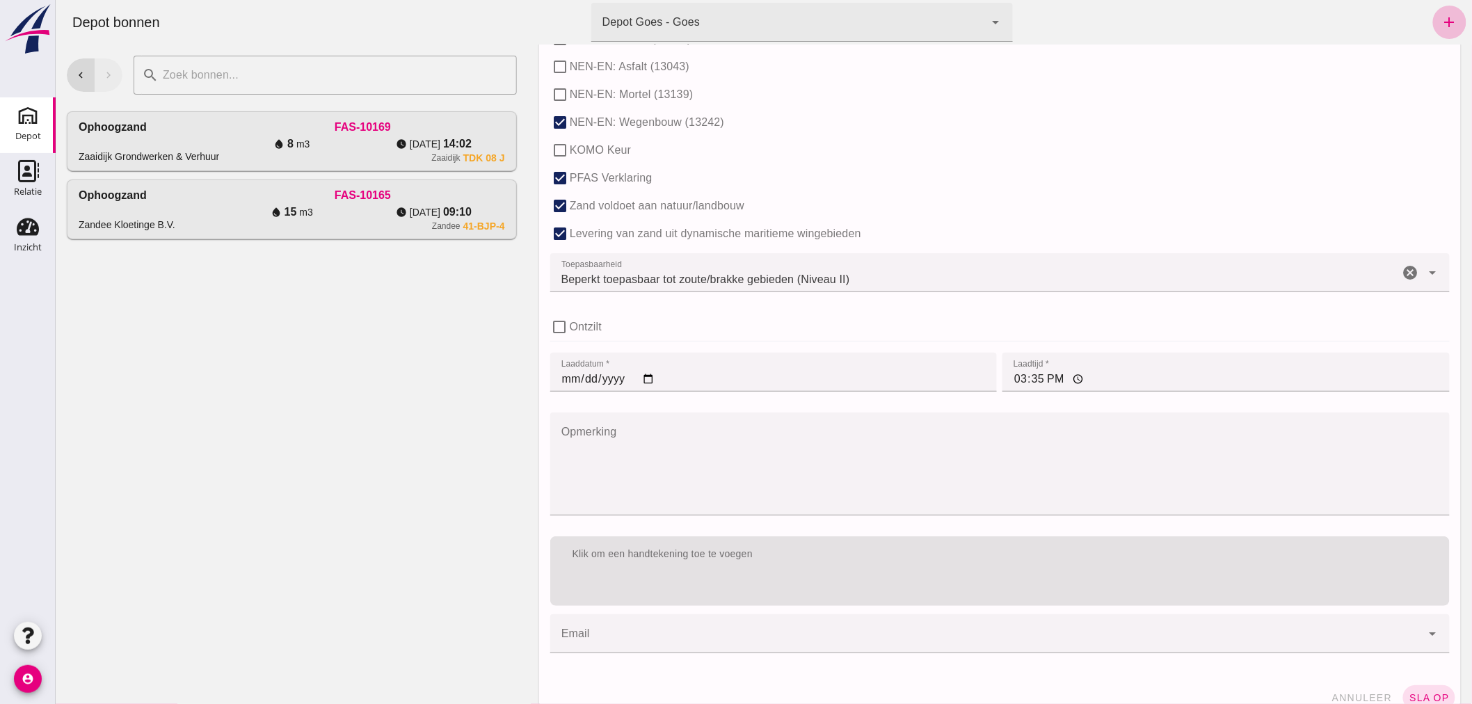
scroll to position [854, 0]
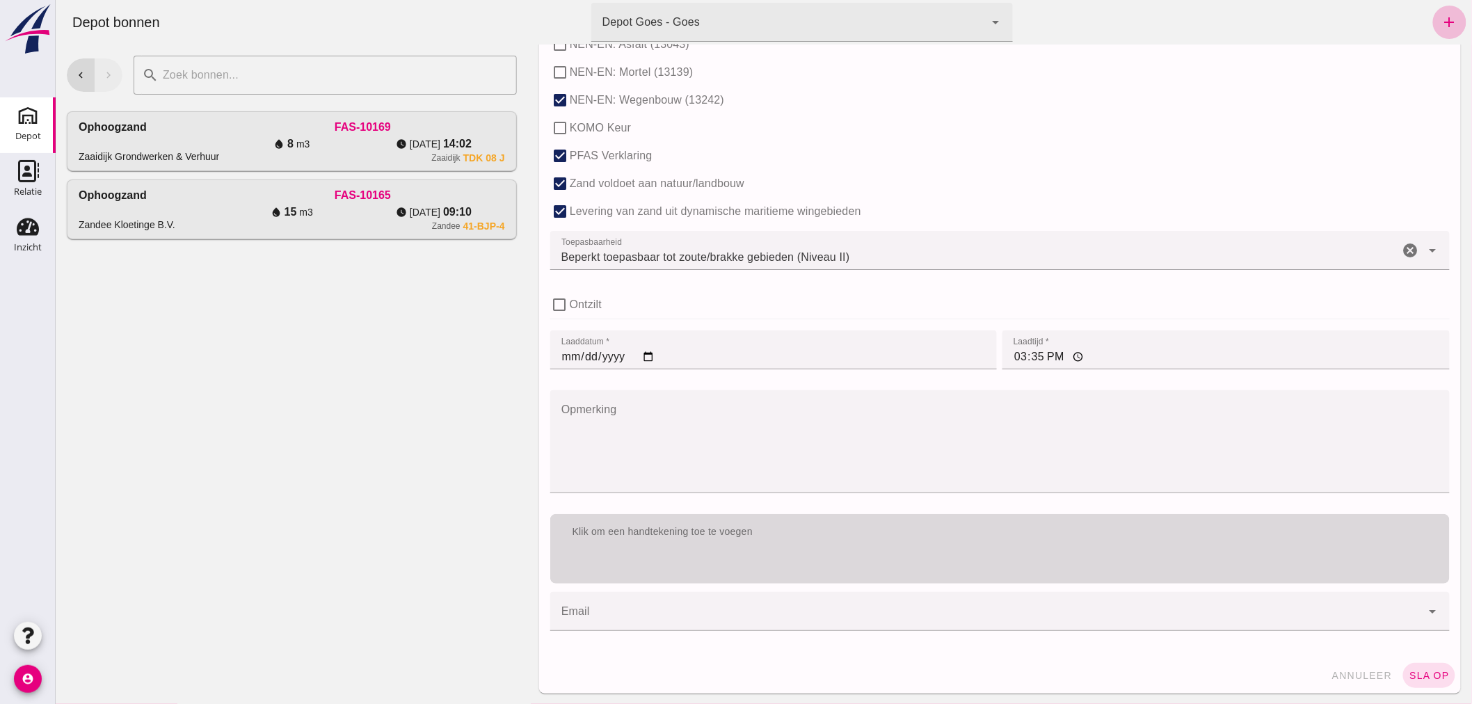
click at [963, 537] on div "Klik om een handtekening toe te voegen" at bounding box center [999, 532] width 877 height 14
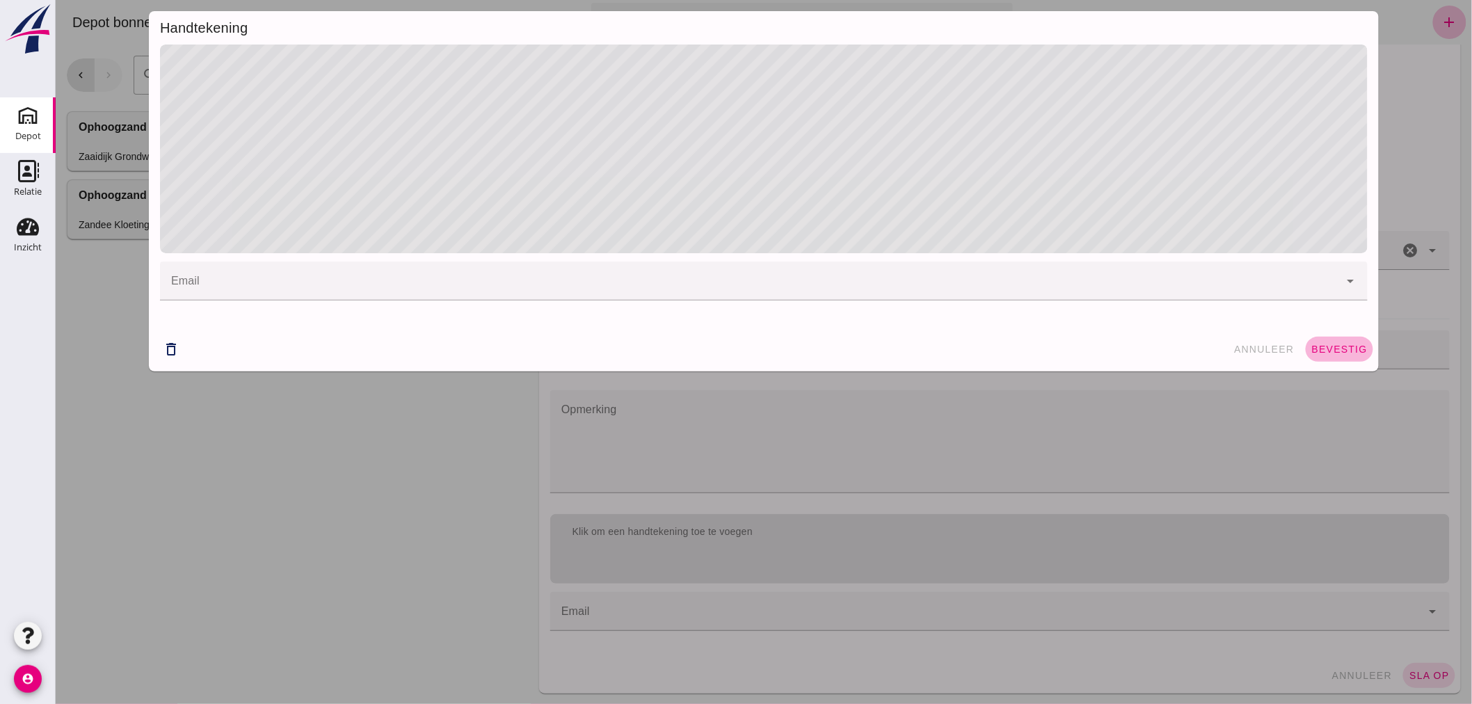
click span "bevestig"
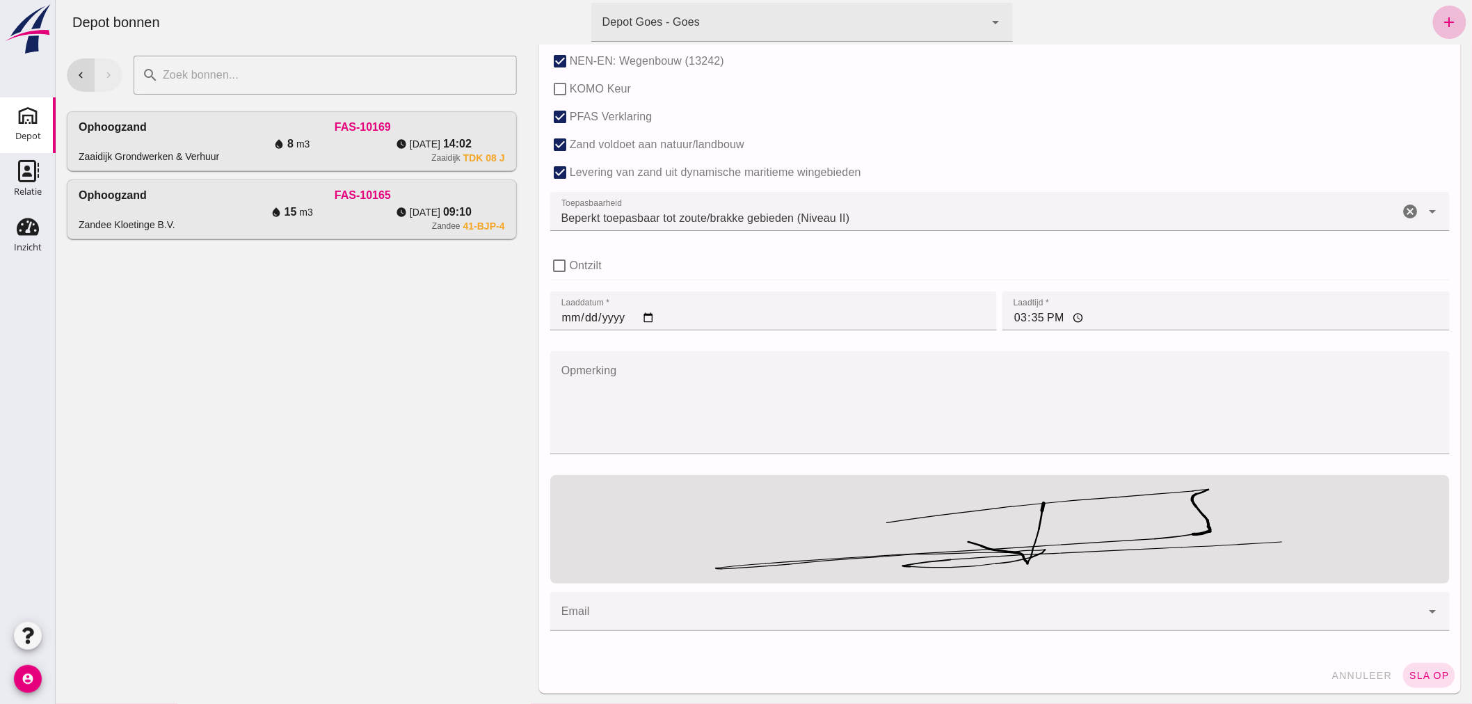
scroll to position [894, 0]
click span "sla op"
